Goal: Task Accomplishment & Management: Use online tool/utility

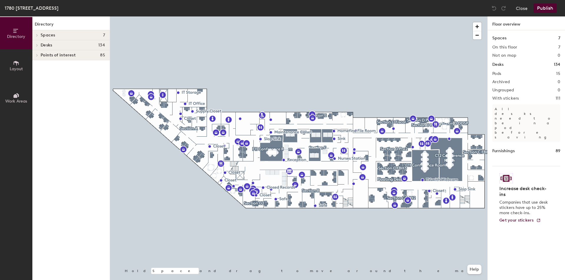
click at [162, 16] on div at bounding box center [298, 16] width 377 height 0
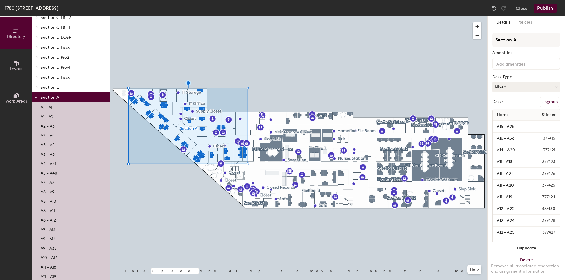
scroll to position [147, 0]
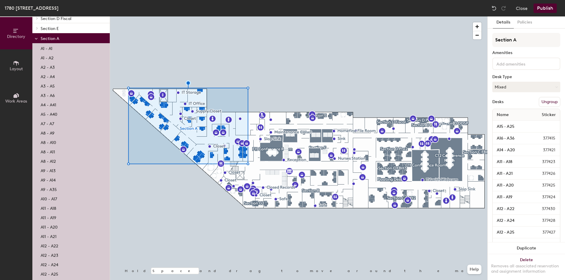
click at [57, 229] on p "A11 - A20" at bounding box center [49, 226] width 17 height 7
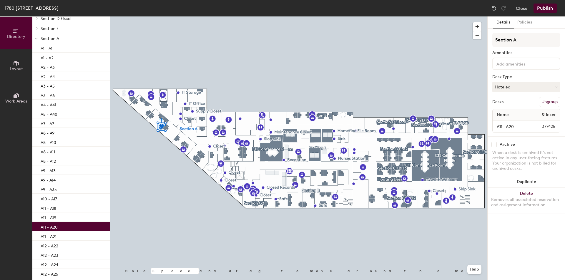
click at [54, 227] on p "A11 - A20" at bounding box center [49, 226] width 17 height 7
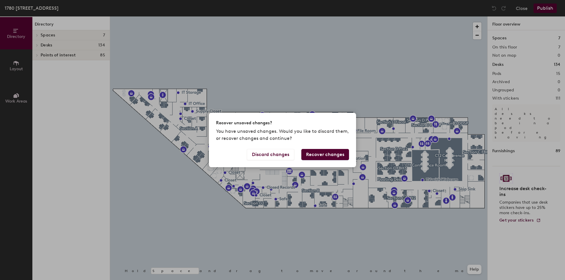
click at [320, 159] on button "Recover changes" at bounding box center [325, 154] width 48 height 11
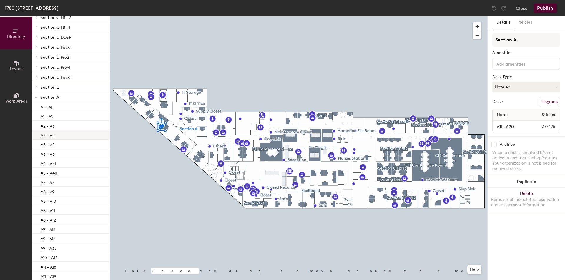
scroll to position [177, 0]
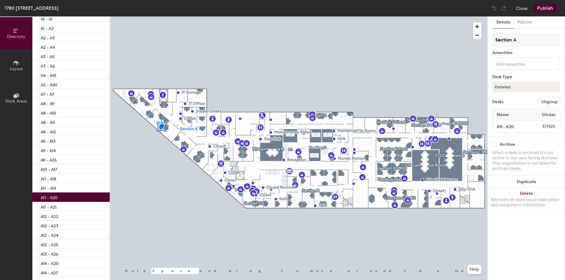
click at [66, 200] on div "A11 - A20" at bounding box center [70, 197] width 77 height 9
click at [503, 127] on input "A11 - A20" at bounding box center [511, 127] width 34 height 8
click at [529, 98] on div "Desks Ungroup" at bounding box center [526, 102] width 68 height 10
click at [521, 127] on input "A11 - A20" at bounding box center [511, 127] width 34 height 8
click at [514, 90] on button "Hoteled" at bounding box center [526, 87] width 68 height 11
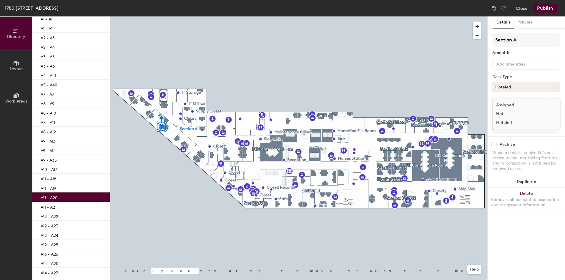
click at [521, 82] on button "Hoteled" at bounding box center [526, 87] width 68 height 11
click at [18, 95] on icon at bounding box center [16, 95] width 6 height 6
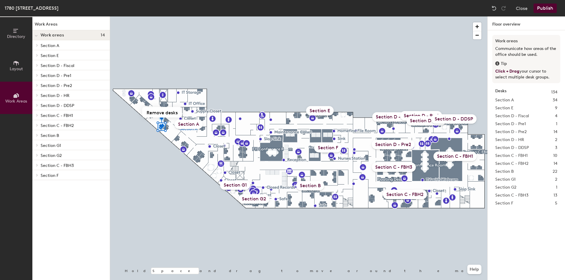
scroll to position [0, 0]
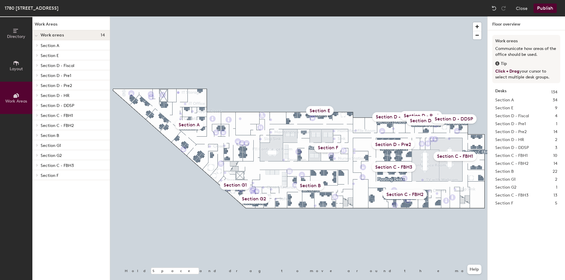
click at [64, 46] on p "Section A" at bounding box center [73, 45] width 64 height 8
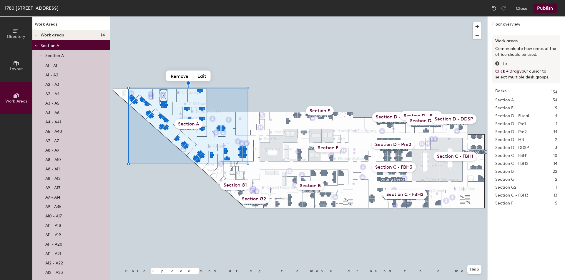
click at [61, 244] on p "A11 - A20" at bounding box center [53, 243] width 17 height 7
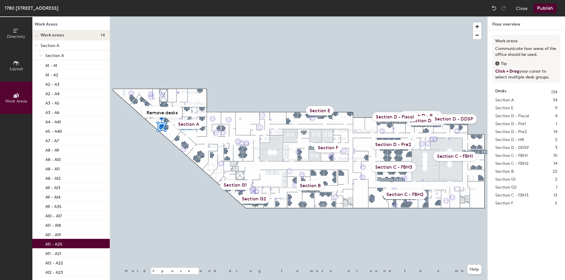
click at [11, 33] on button "Directory" at bounding box center [16, 33] width 32 height 32
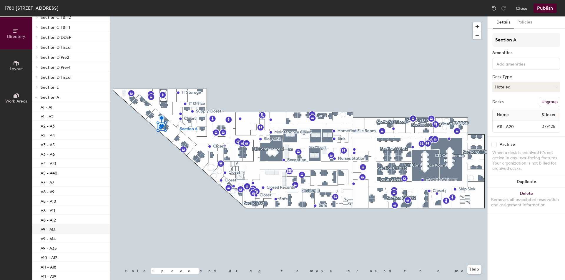
scroll to position [118, 0]
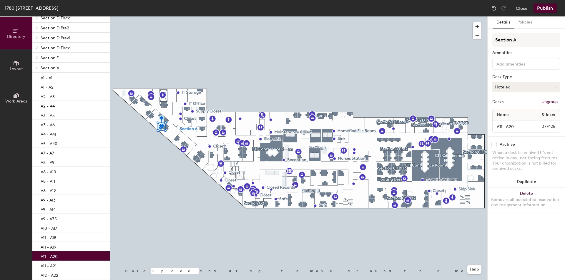
click at [59, 254] on div "A11 - A20" at bounding box center [70, 256] width 77 height 9
click at [522, 7] on button "Close" at bounding box center [522, 8] width 12 height 9
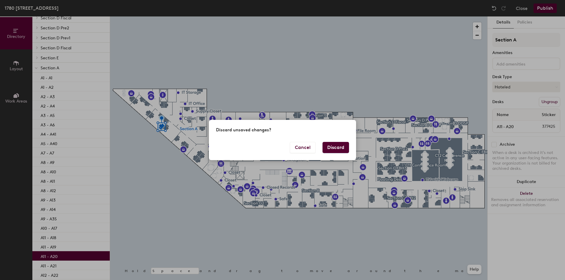
click at [337, 149] on button "Discard" at bounding box center [336, 147] width 26 height 11
